Goal: Task Accomplishment & Management: Use online tool/utility

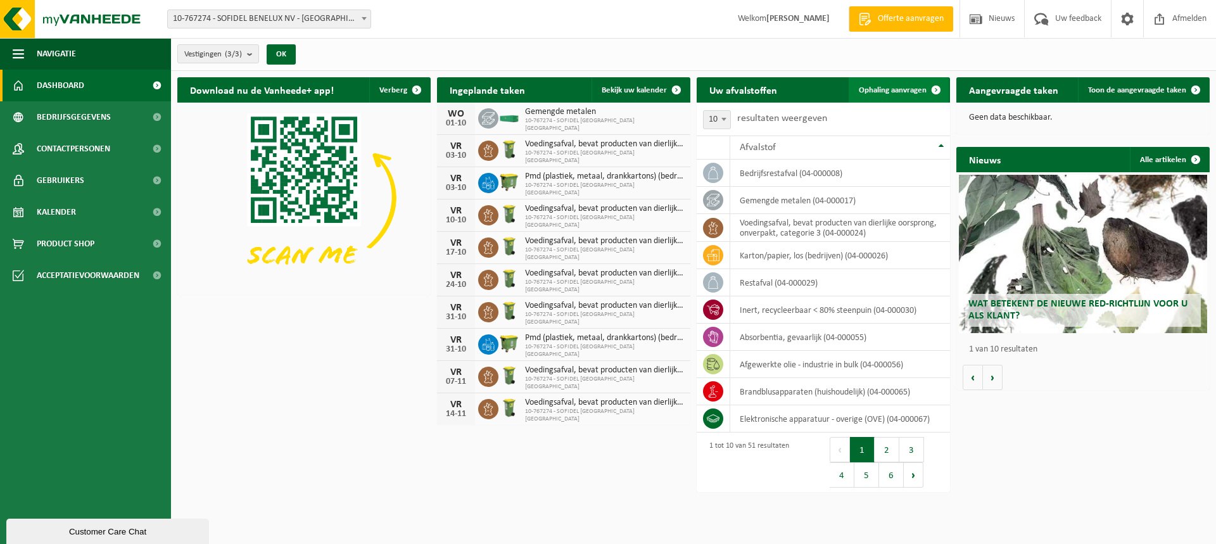
click at [893, 93] on span "Ophaling aanvragen" at bounding box center [893, 90] width 68 height 8
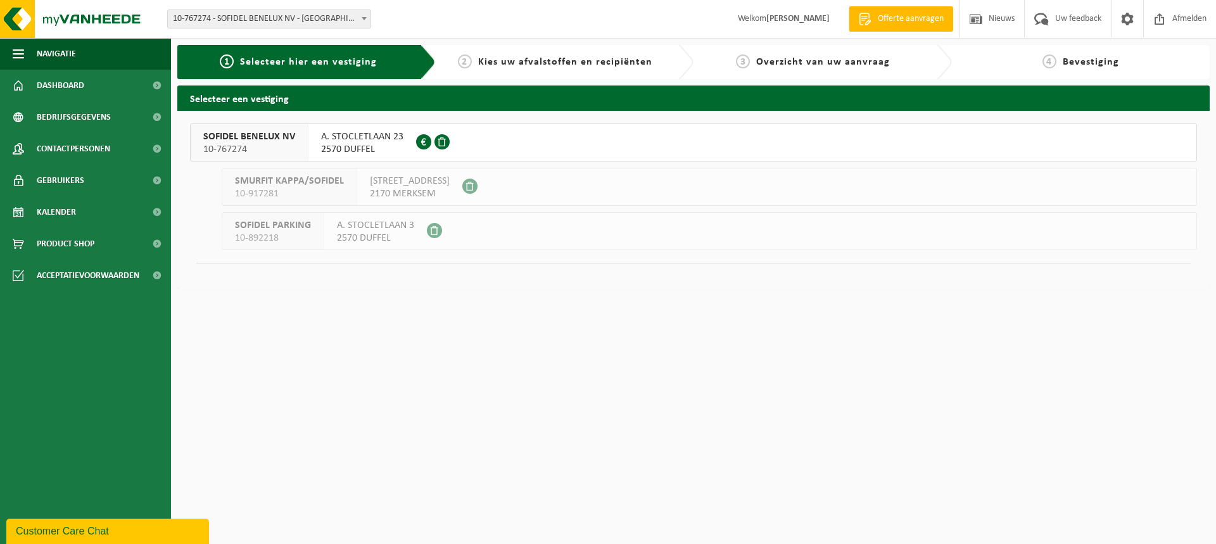
click at [261, 230] on span "SOFIDEL PARKING" at bounding box center [273, 225] width 76 height 13
click at [430, 233] on span at bounding box center [434, 230] width 15 height 15
click at [376, 134] on span "A. STOCLETLAAN 23" at bounding box center [362, 137] width 82 height 13
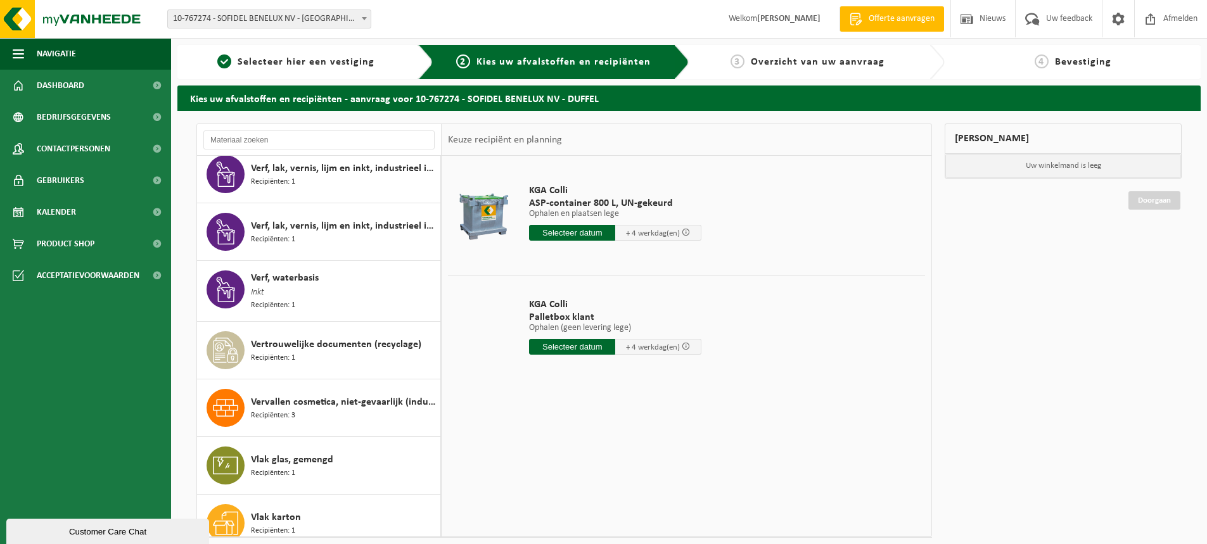
scroll to position [2344, 0]
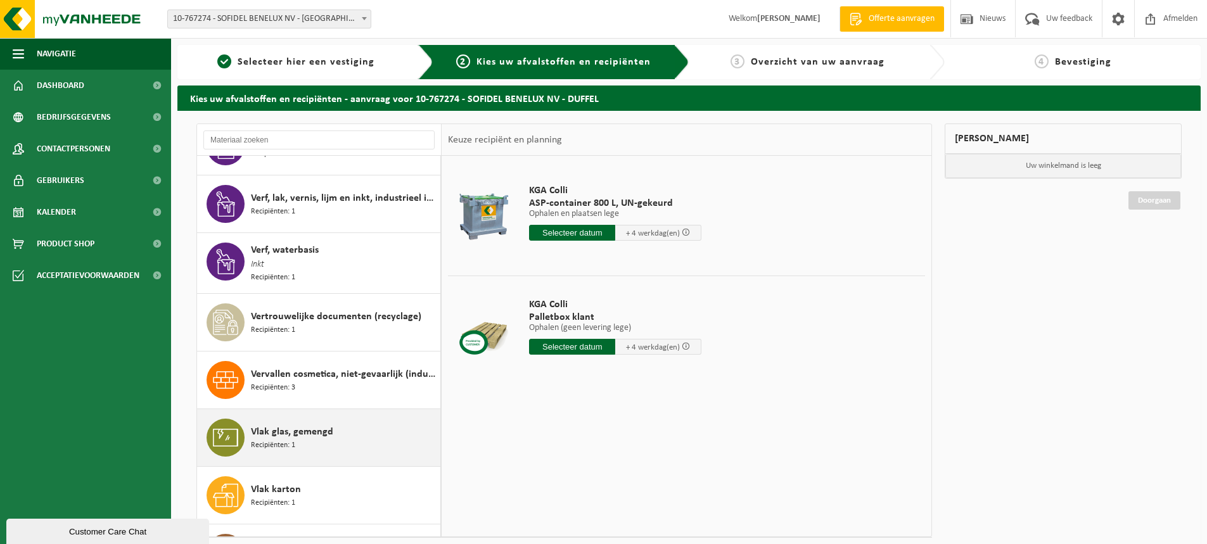
click at [269, 433] on span "Vlak glas, gemengd" at bounding box center [292, 431] width 82 height 15
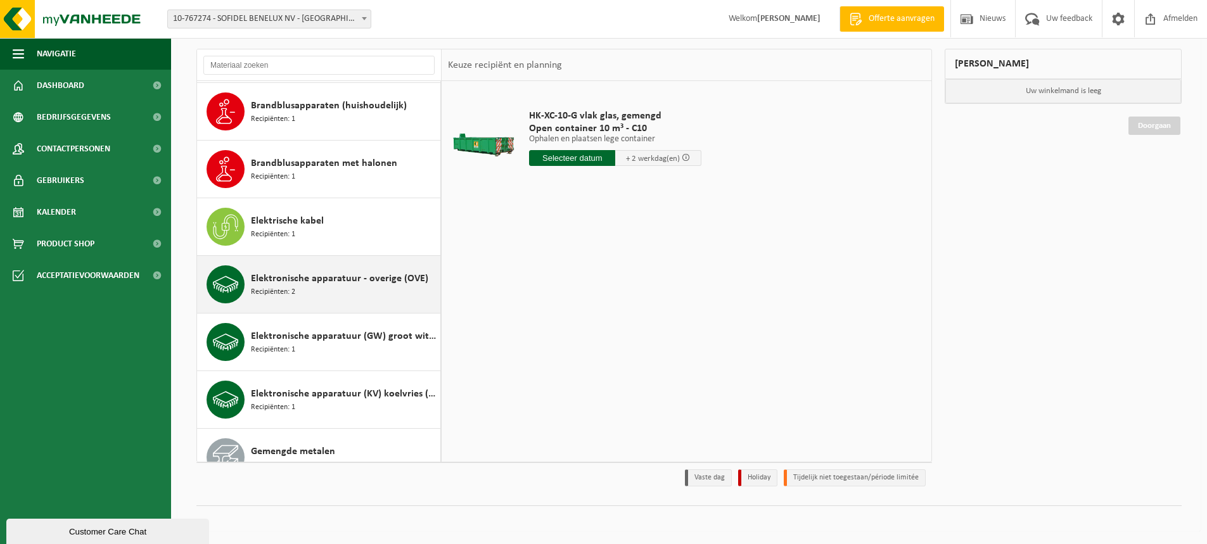
scroll to position [544, 0]
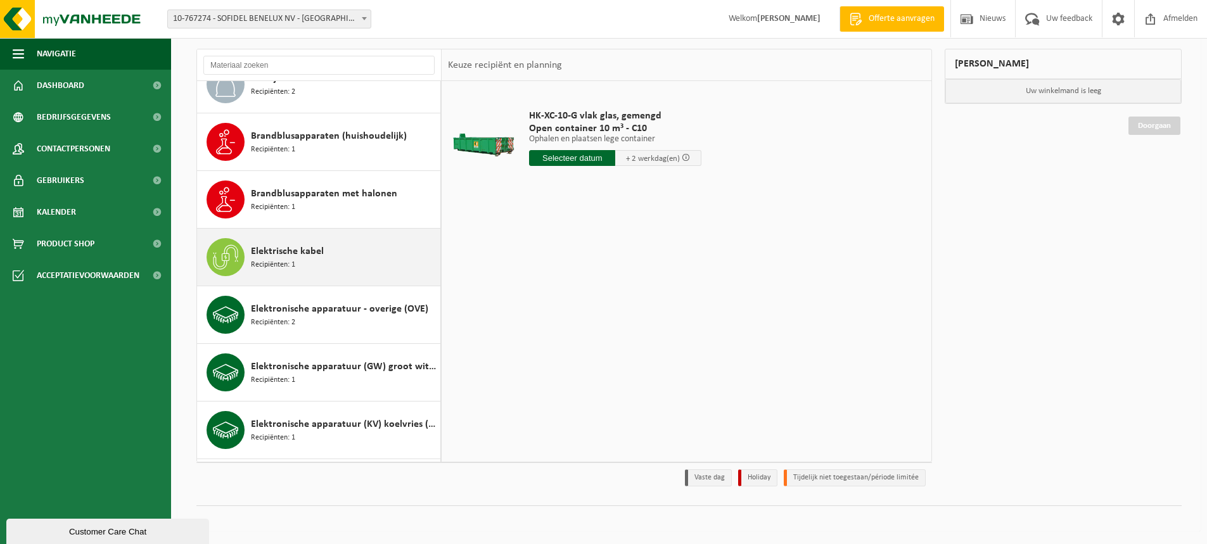
click at [270, 252] on span "Elektrische kabel" at bounding box center [287, 251] width 73 height 15
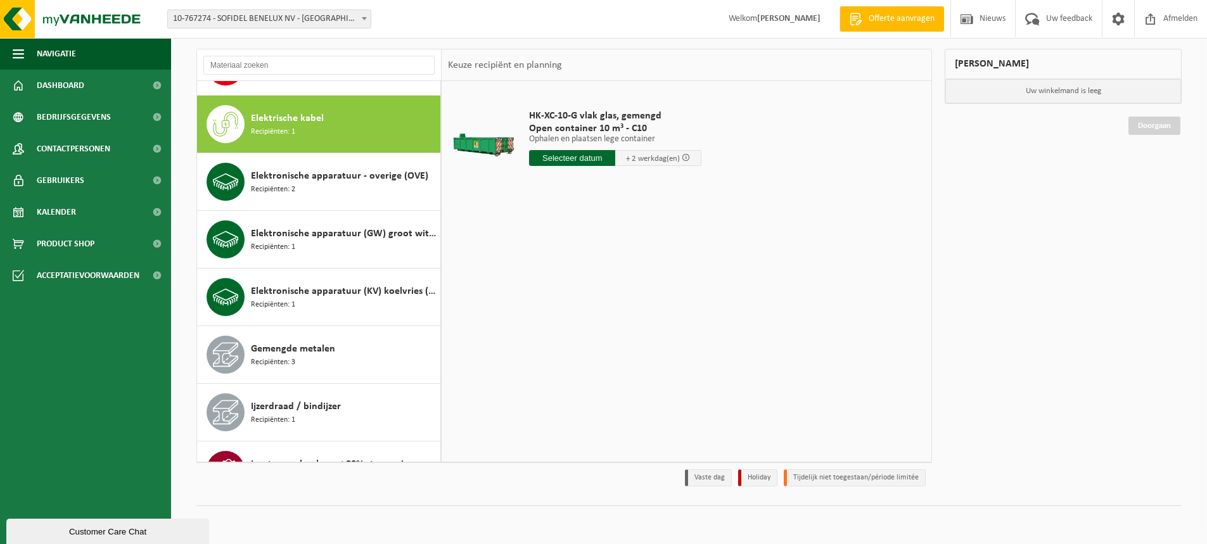
scroll to position [692, 0]
